Goal: Communication & Community: Ask a question

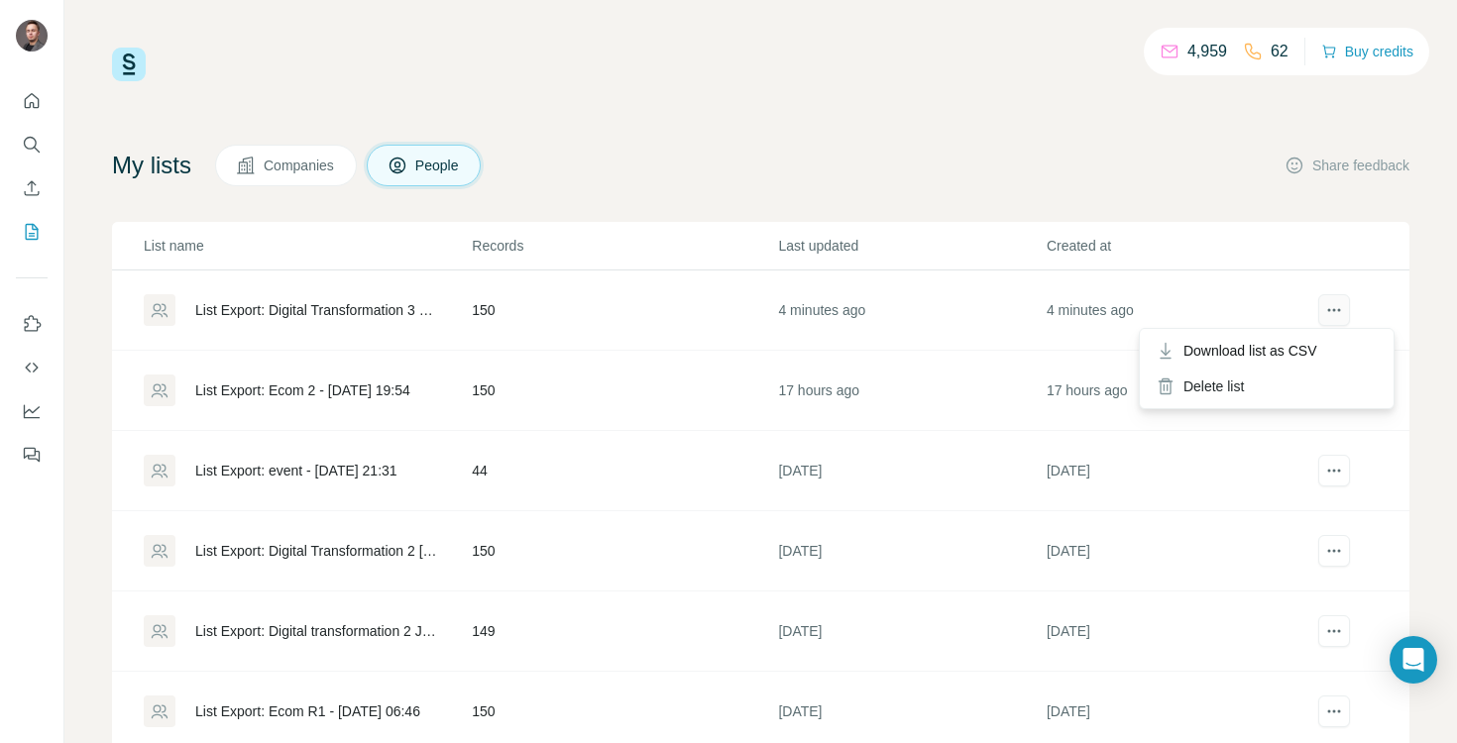
click at [1333, 302] on icon "actions" at bounding box center [1334, 310] width 20 height 20
click at [1286, 355] on span "Download list as CSV" at bounding box center [1251, 351] width 134 height 20
click at [1428, 659] on div "Open Intercom Messenger" at bounding box center [1414, 660] width 53 height 53
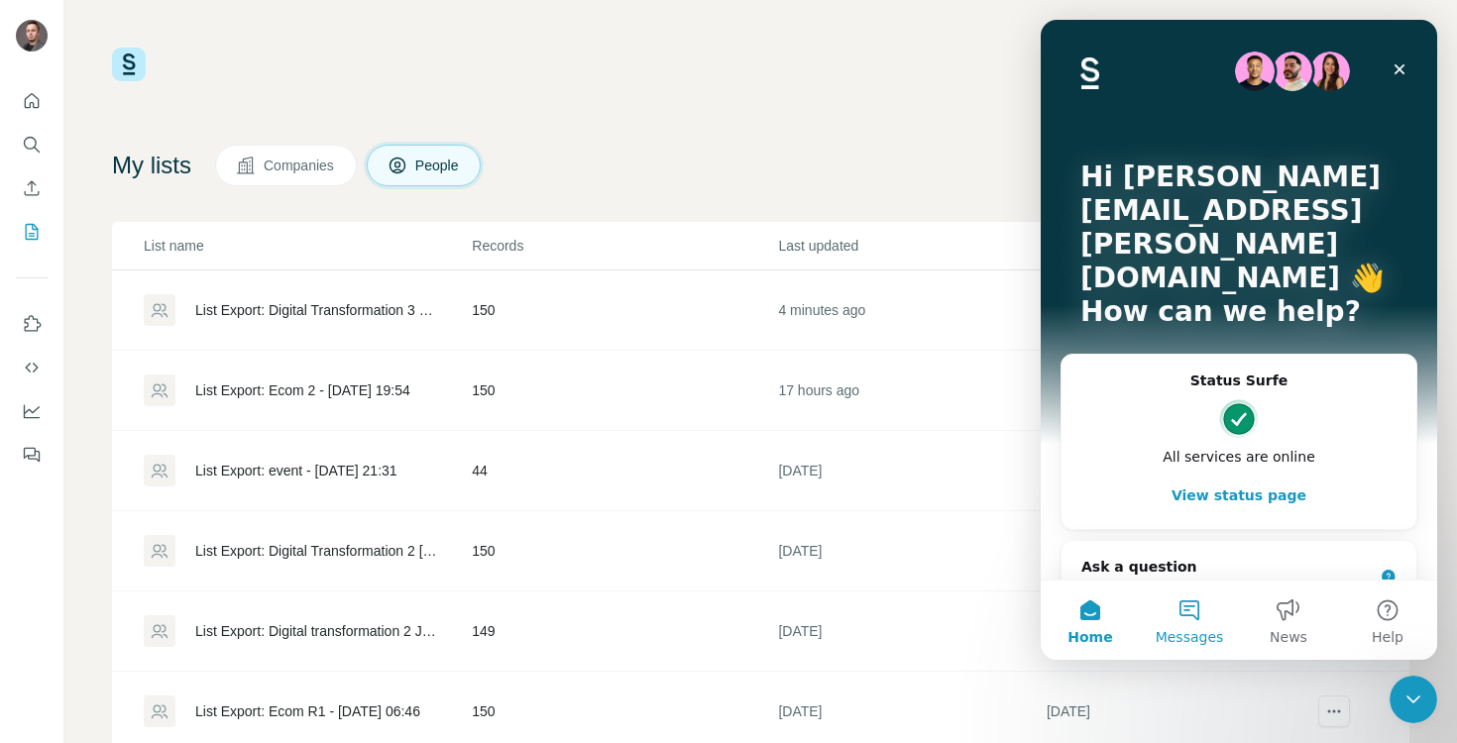
click at [1186, 601] on button "Messages" at bounding box center [1189, 620] width 99 height 79
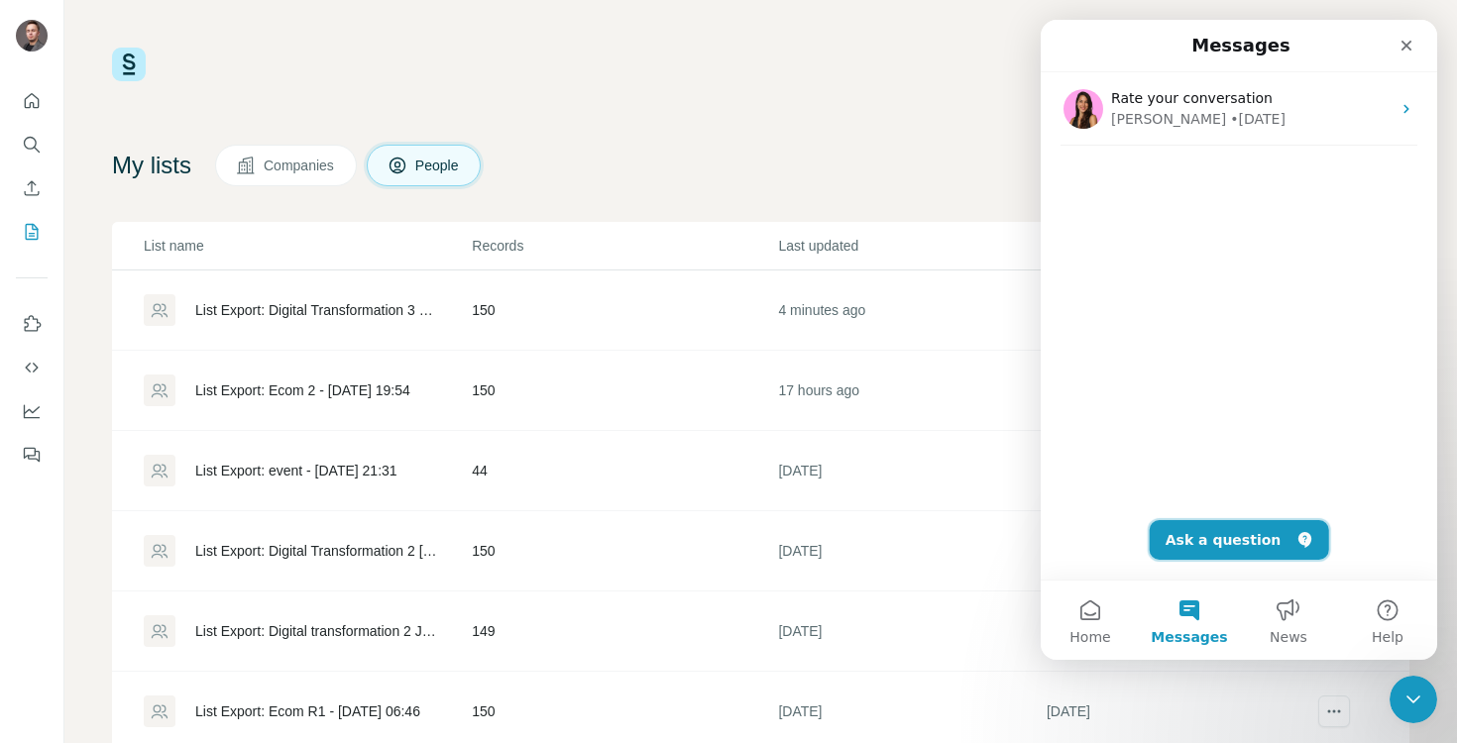
click at [1213, 547] on button "Ask a question" at bounding box center [1239, 540] width 179 height 40
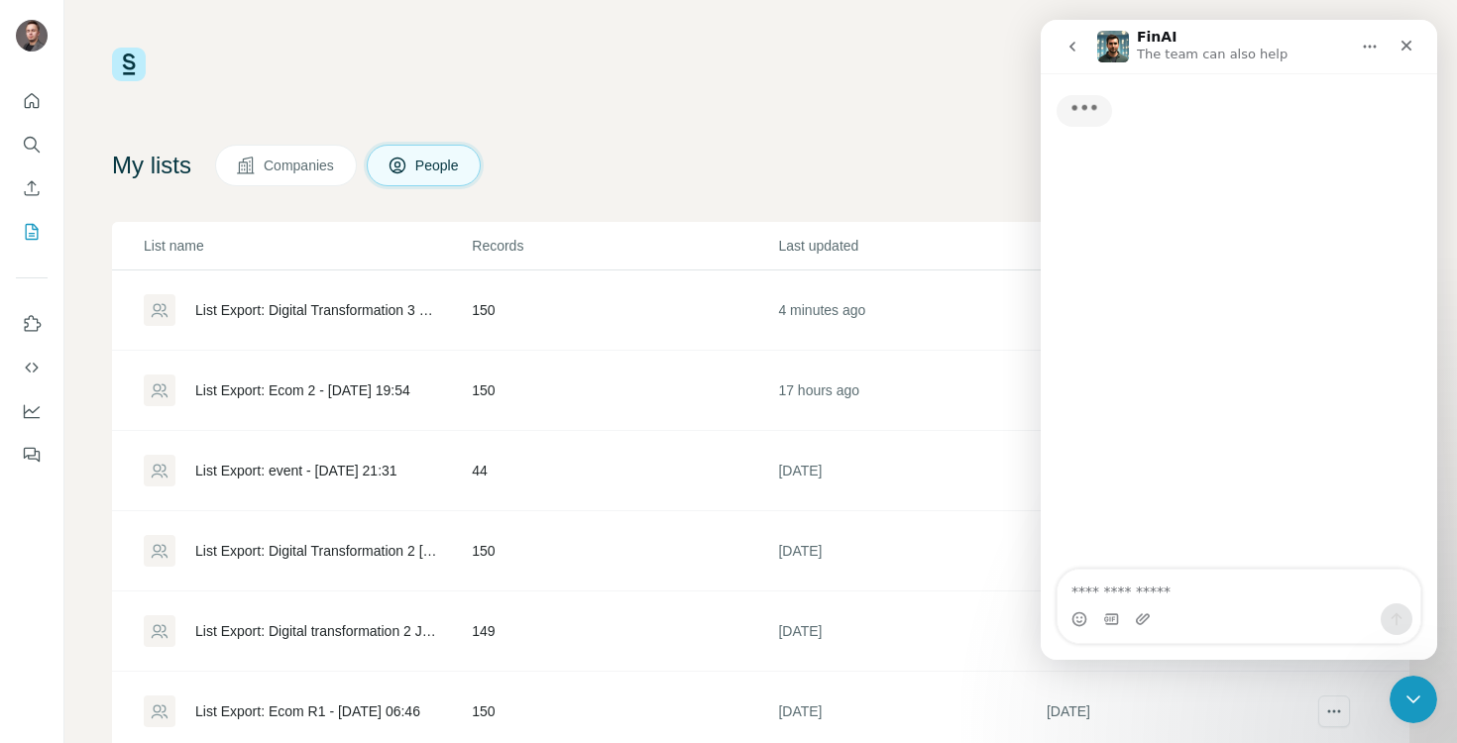
click at [1162, 599] on textarea "Ask a question…" at bounding box center [1239, 587] width 363 height 34
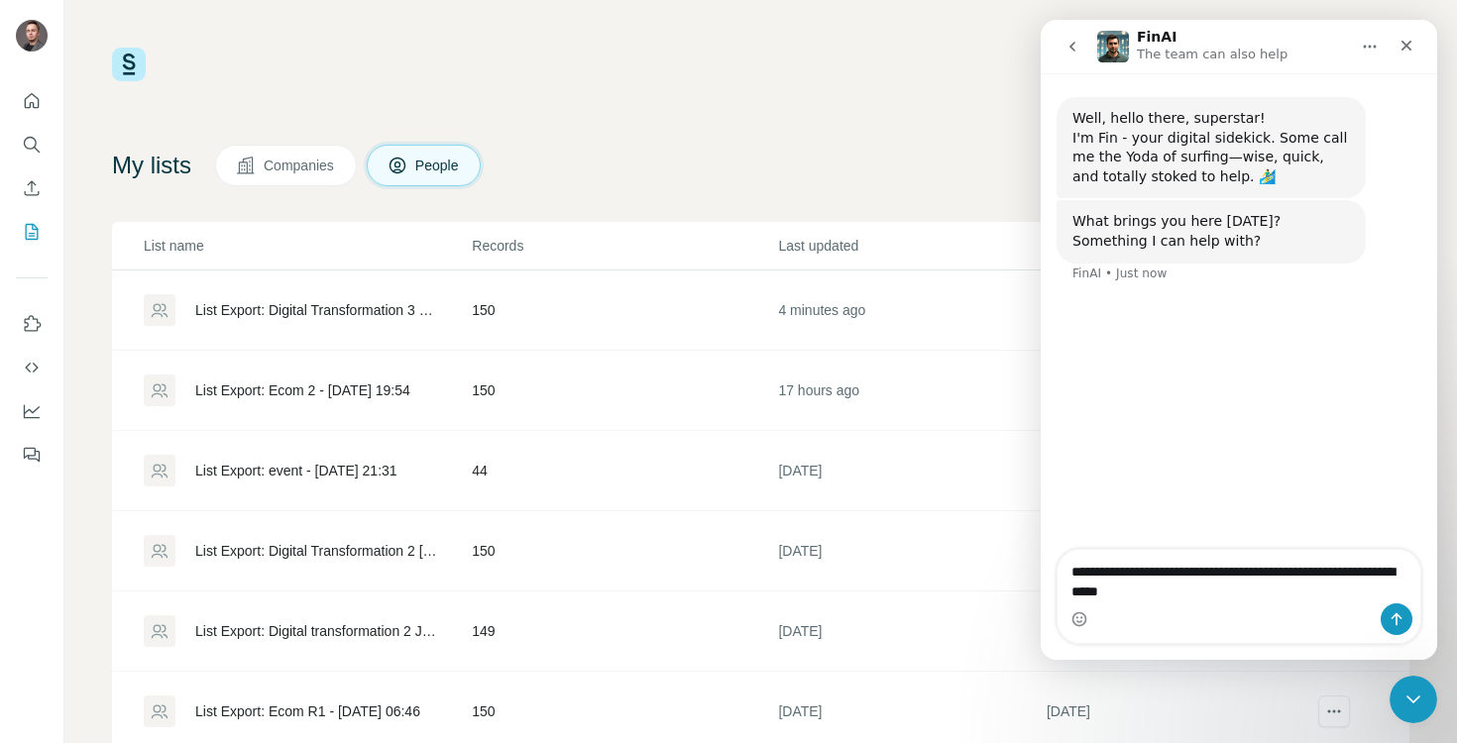
type textarea "**********"
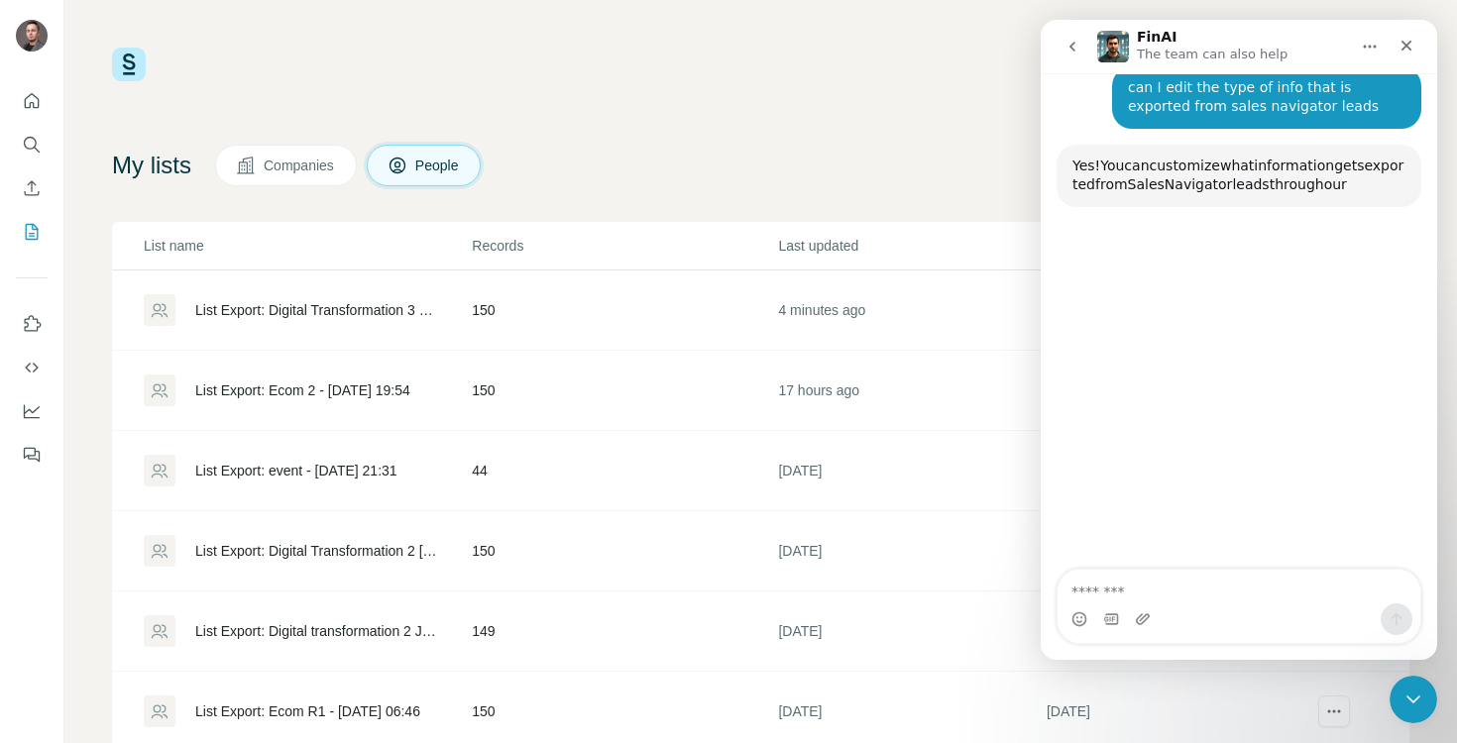
scroll to position [210, 0]
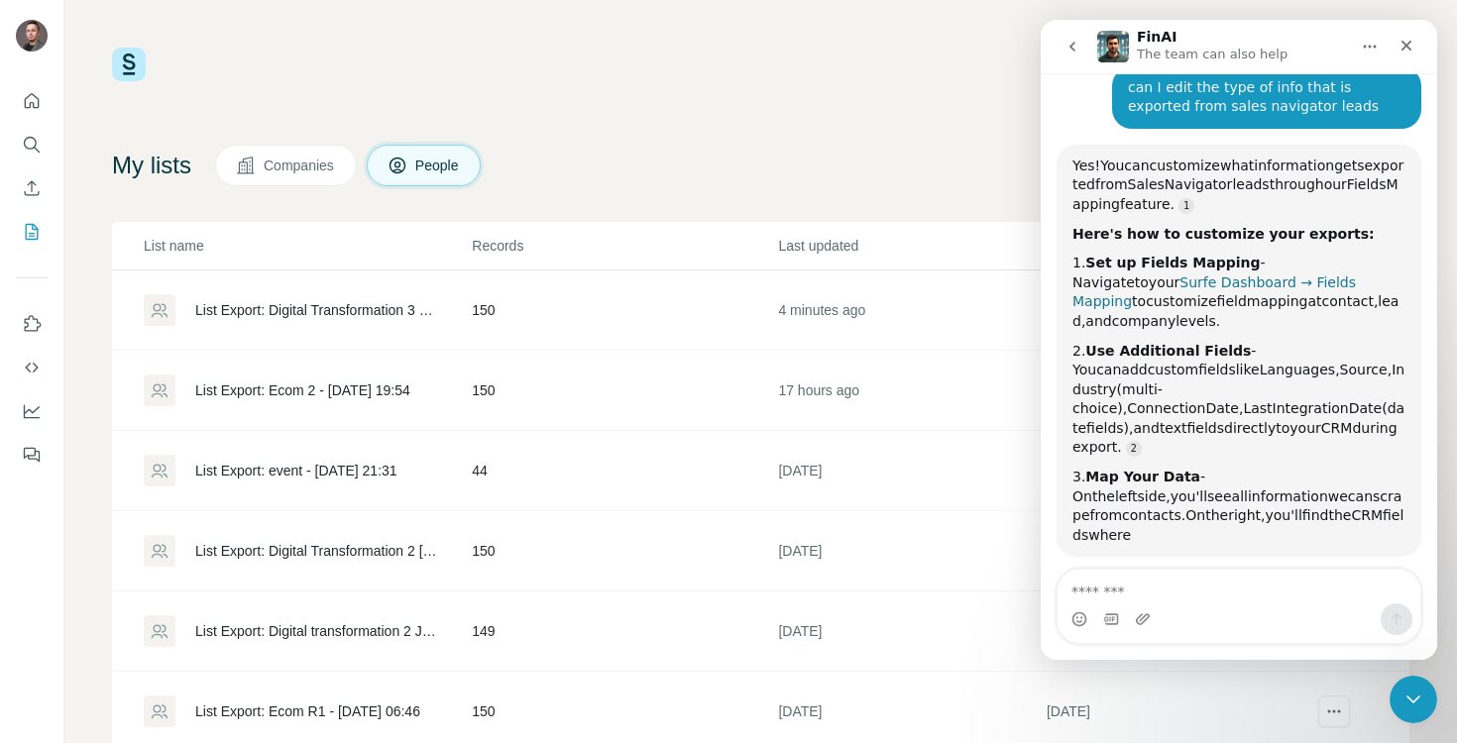
click at [1182, 284] on link "Surfe Dashboard → Fields Mapping" at bounding box center [1214, 293] width 283 height 36
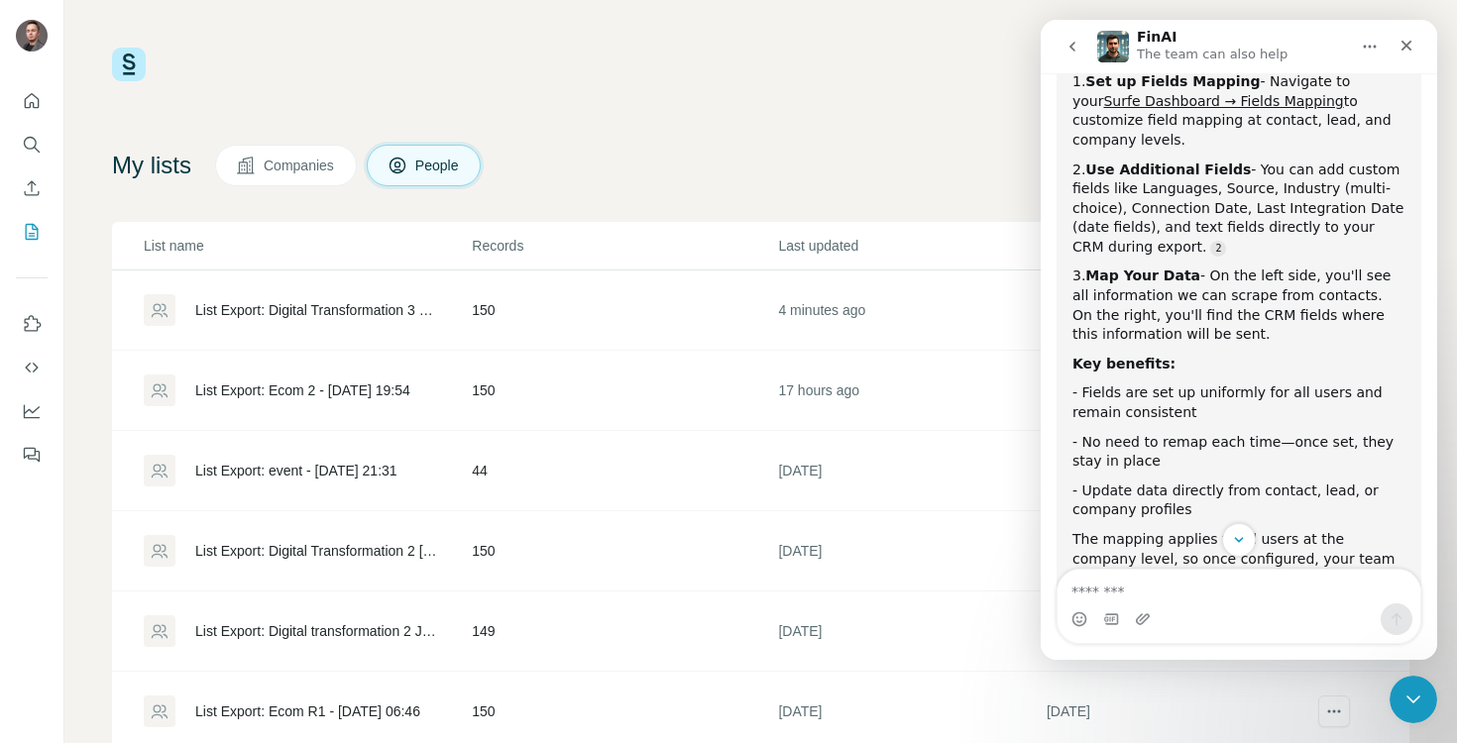
scroll to position [512, 0]
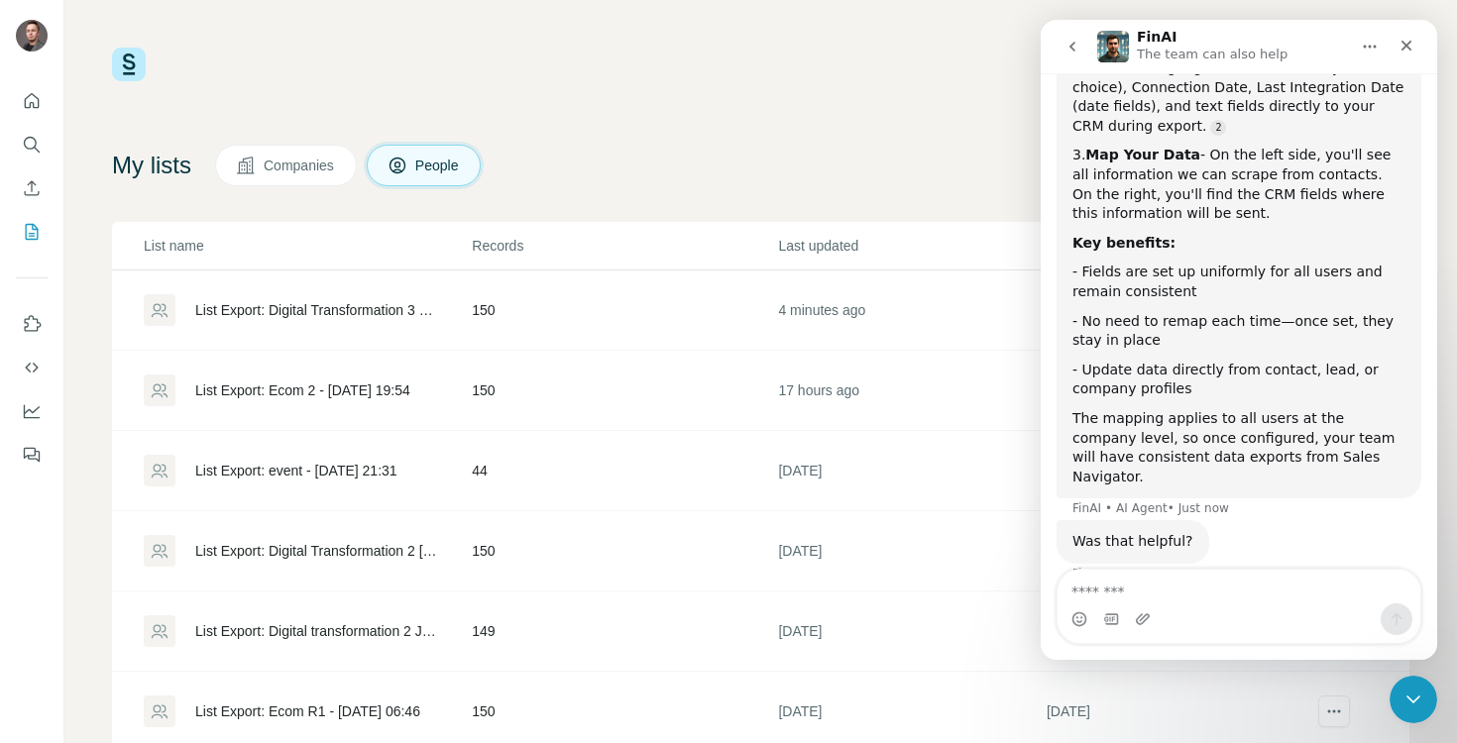
click at [1187, 607] on div "Intercom messenger" at bounding box center [1239, 620] width 363 height 32
click at [1154, 593] on textarea "Message…" at bounding box center [1239, 587] width 363 height 34
type textarea "***"
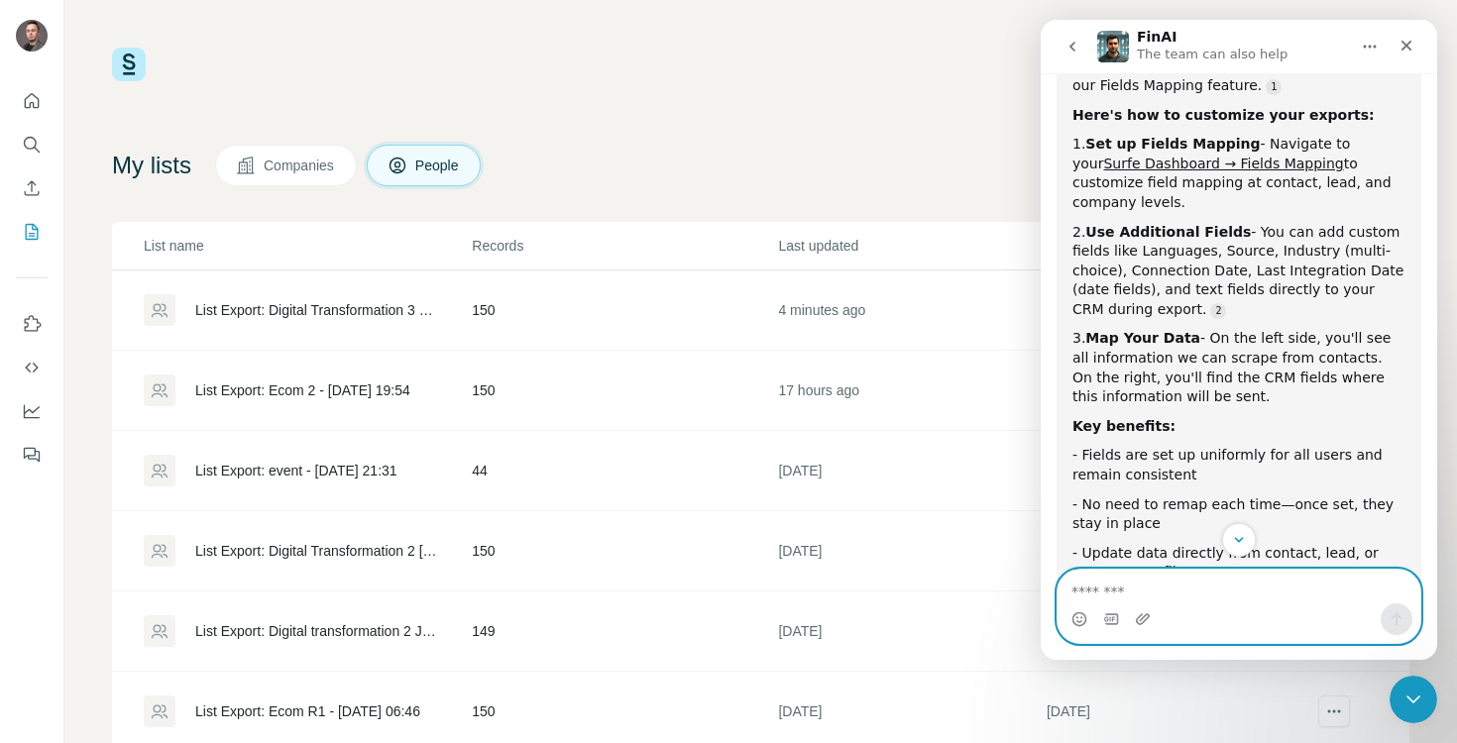
scroll to position [271, 0]
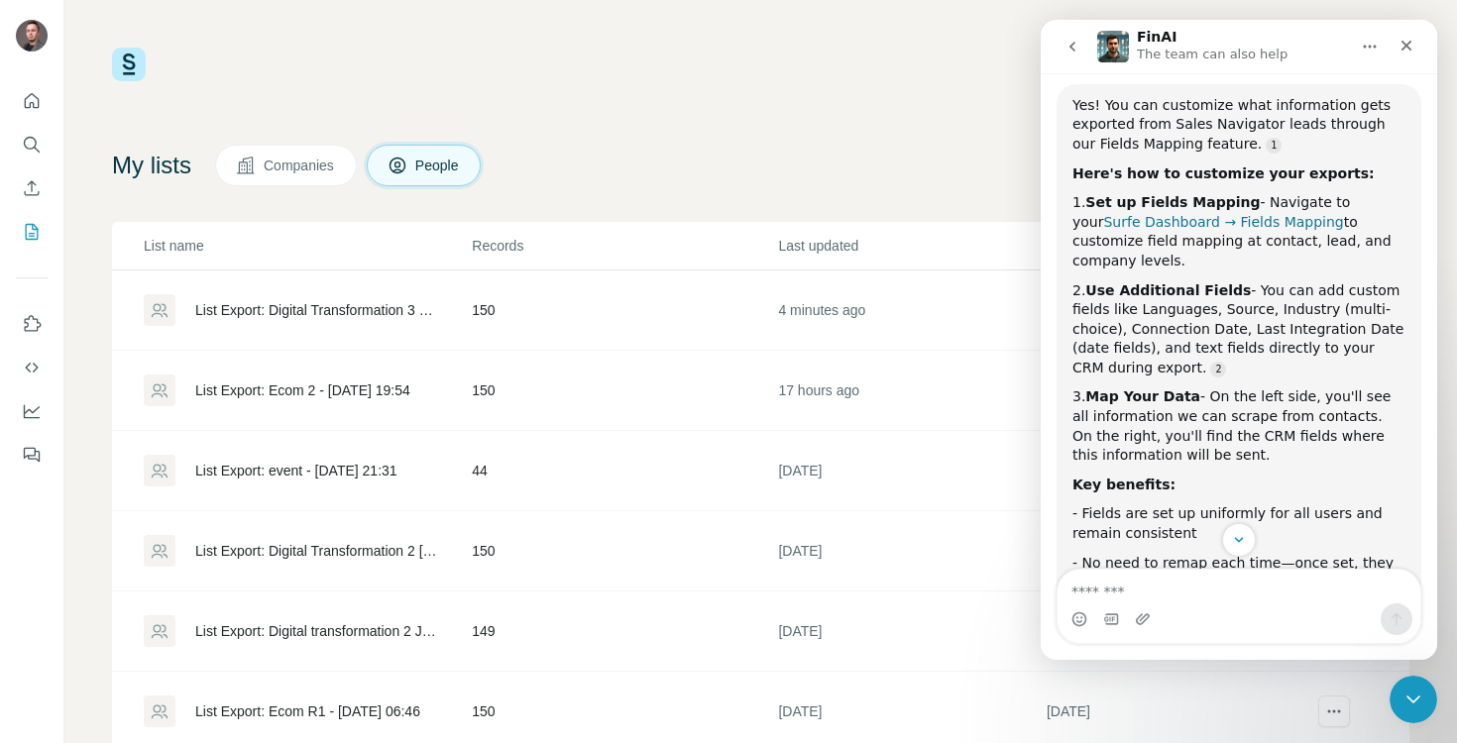
click at [1174, 224] on link "Surfe Dashboard → Fields Mapping" at bounding box center [1223, 222] width 240 height 16
click at [37, 320] on icon "Use Surfe on LinkedIn" at bounding box center [33, 323] width 17 height 16
